Goal: Information Seeking & Learning: Learn about a topic

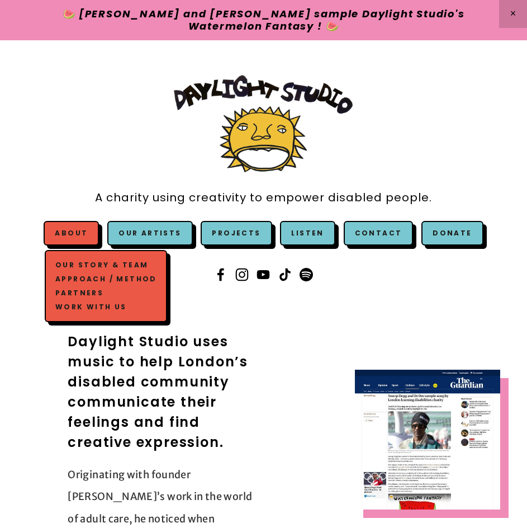
click at [81, 232] on link "About" at bounding box center [71, 233] width 33 height 10
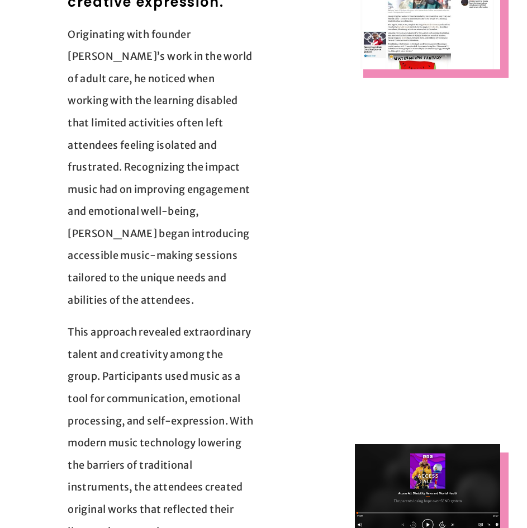
drag, startPoint x: 276, startPoint y: 263, endPoint x: 281, endPoint y: 284, distance: 21.8
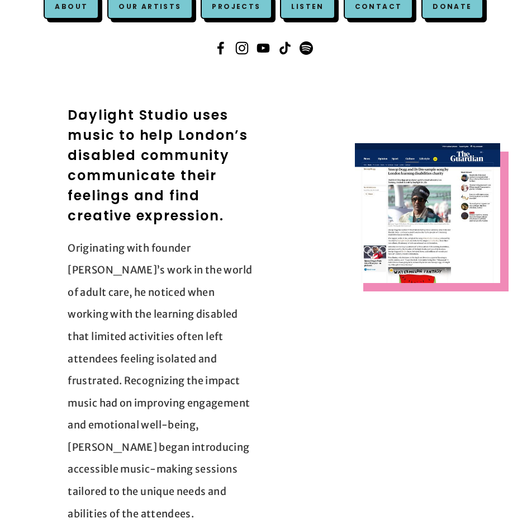
scroll to position [217, 0]
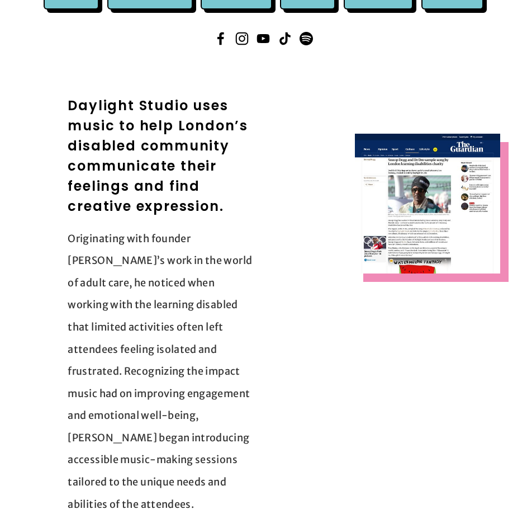
drag, startPoint x: 283, startPoint y: 272, endPoint x: 282, endPoint y: 290, distance: 17.9
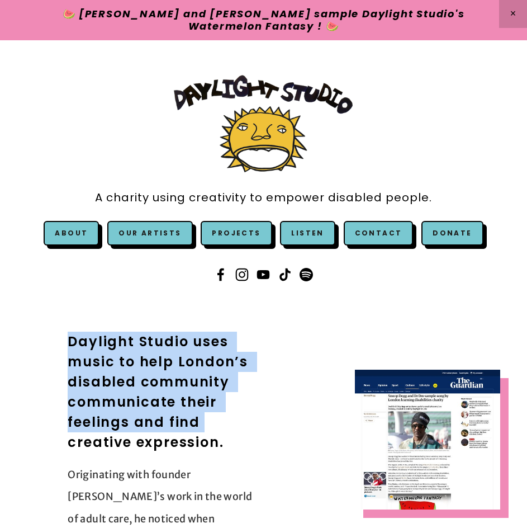
drag, startPoint x: 64, startPoint y: 328, endPoint x: 256, endPoint y: 425, distance: 215.1
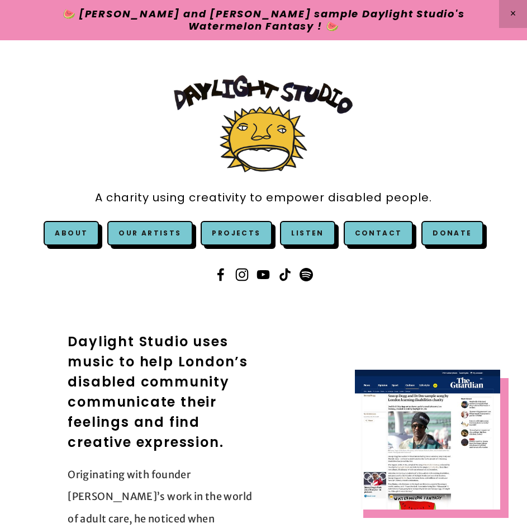
drag, startPoint x: 227, startPoint y: 488, endPoint x: 195, endPoint y: 414, distance: 80.4
drag, startPoint x: 191, startPoint y: 338, endPoint x: 56, endPoint y: 334, distance: 134.9
copy h2 "Daylight Studio"
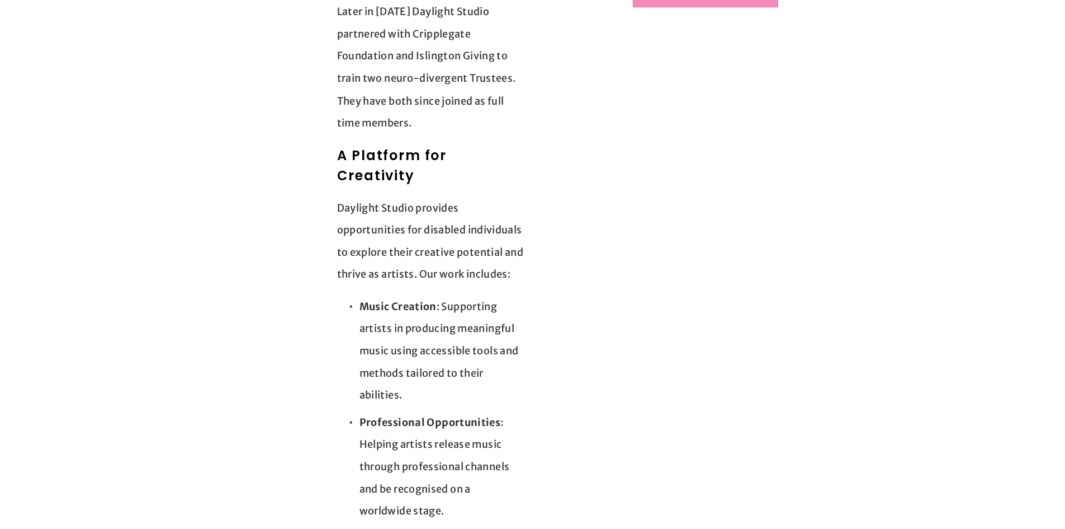
scroll to position [1250, 0]
